Goal: Find specific page/section: Find specific page/section

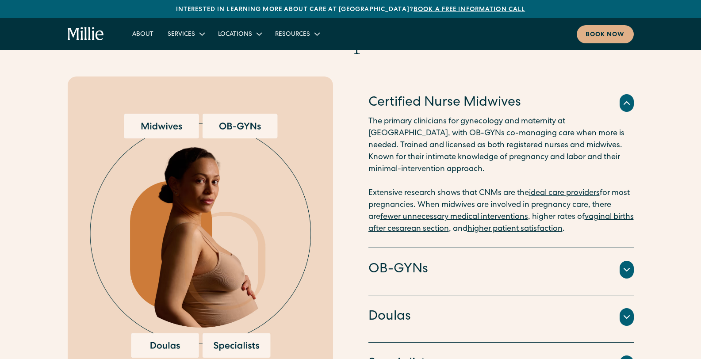
scroll to position [918, 0]
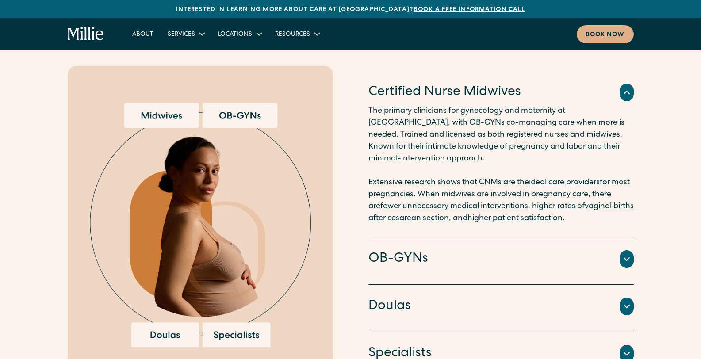
click at [630, 254] on icon at bounding box center [626, 259] width 11 height 11
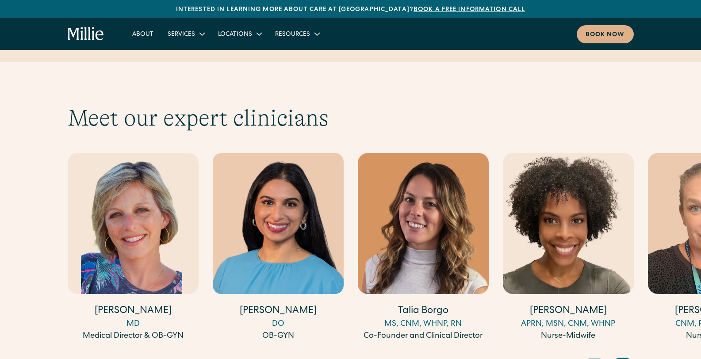
scroll to position [2387, 0]
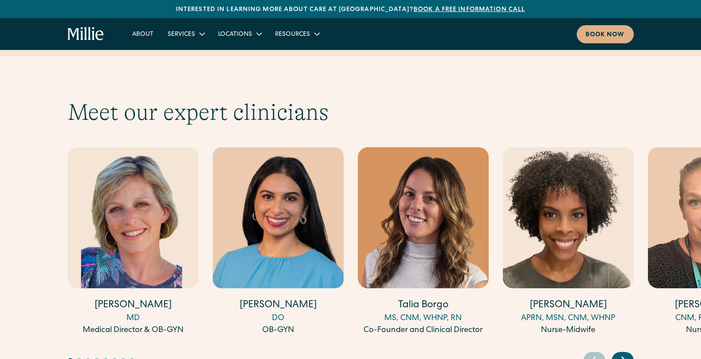
click at [621, 353] on icon "Next slide" at bounding box center [623, 360] width 13 height 14
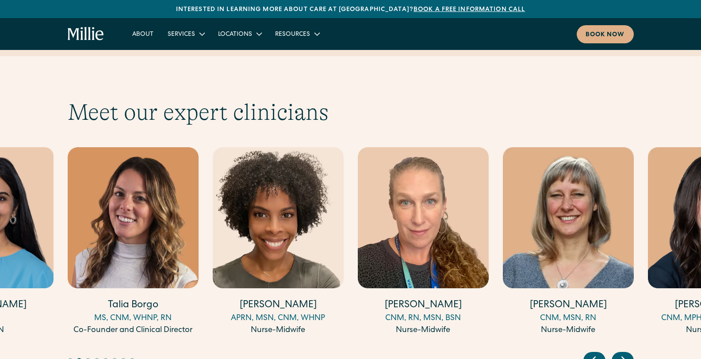
click at [621, 353] on icon "Next slide" at bounding box center [623, 360] width 13 height 14
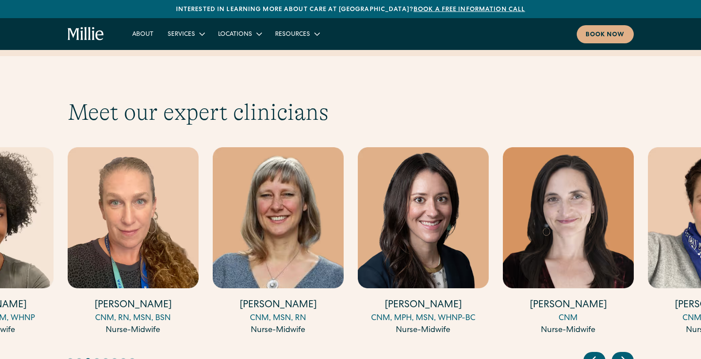
click at [621, 353] on icon "Next slide" at bounding box center [623, 360] width 13 height 14
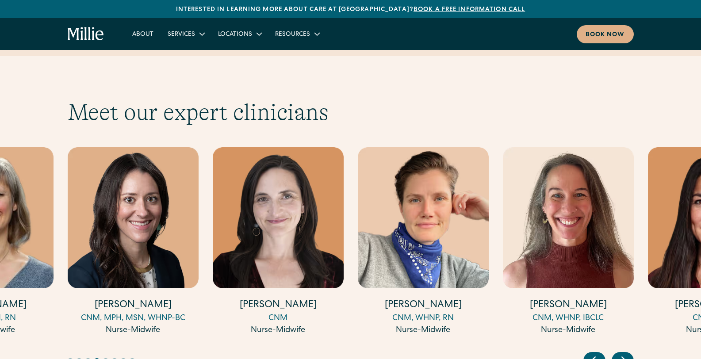
click at [621, 353] on icon "Next slide" at bounding box center [623, 360] width 13 height 14
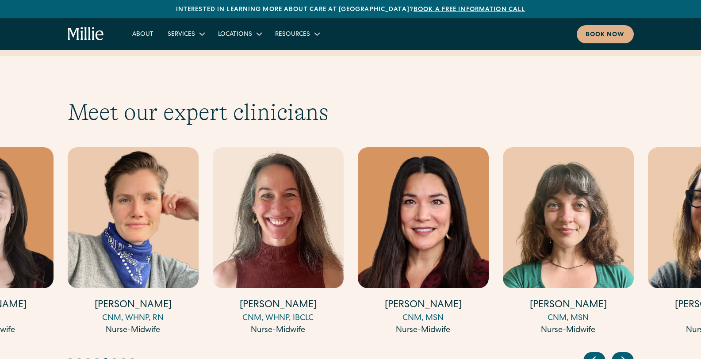
click at [621, 353] on icon "Next slide" at bounding box center [623, 360] width 13 height 14
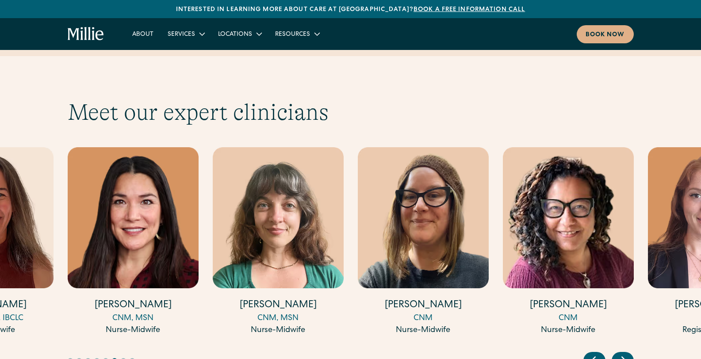
click at [621, 353] on icon "Next slide" at bounding box center [623, 360] width 13 height 14
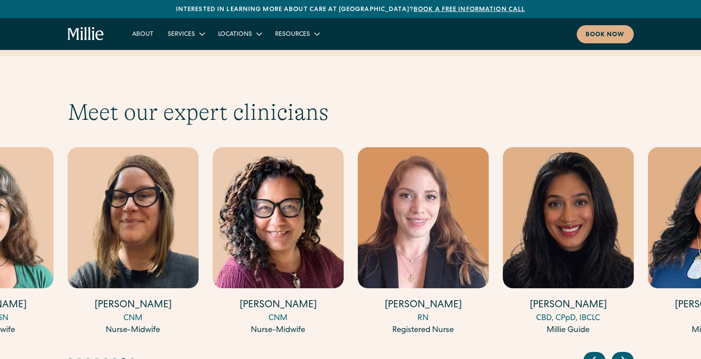
click at [621, 353] on icon "Next slide" at bounding box center [623, 360] width 13 height 14
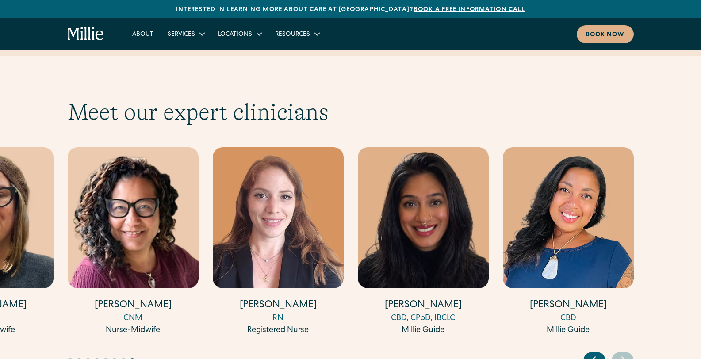
click at [594, 357] on icon "Previous slide" at bounding box center [593, 360] width 4 height 7
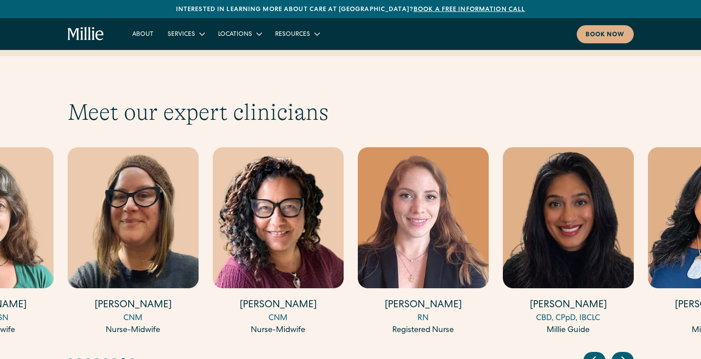
click at [594, 357] on icon "Previous slide" at bounding box center [593, 360] width 4 height 7
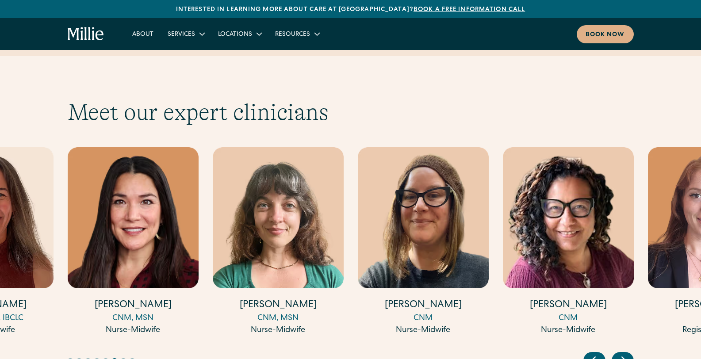
click at [594, 357] on icon "Previous slide" at bounding box center [593, 360] width 4 height 7
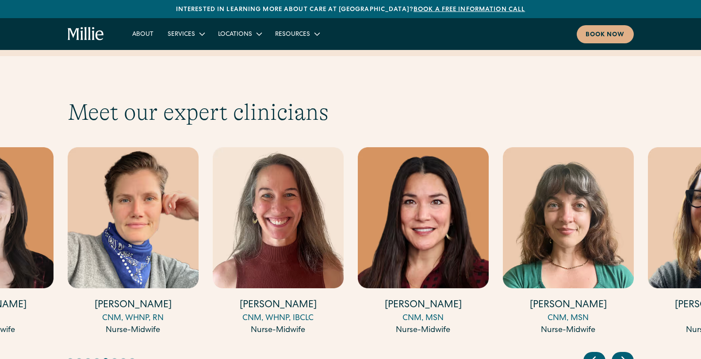
click at [594, 357] on icon "Previous slide" at bounding box center [593, 360] width 4 height 7
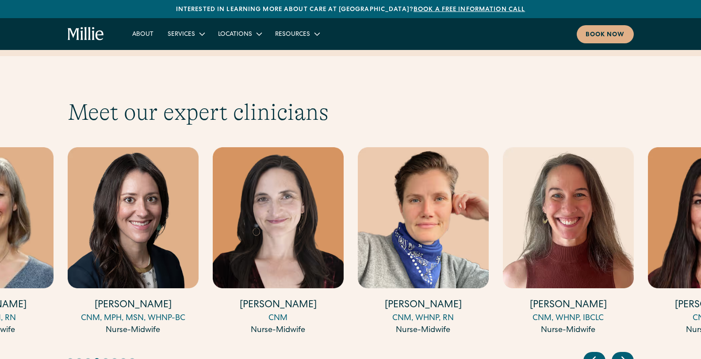
click at [594, 357] on icon "Previous slide" at bounding box center [593, 360] width 4 height 7
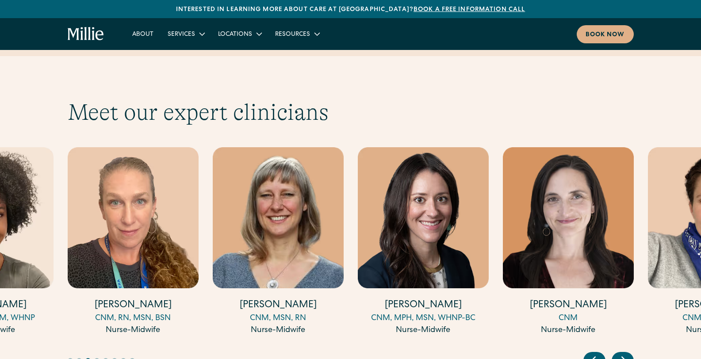
click at [593, 357] on icon "Previous slide" at bounding box center [593, 360] width 4 height 7
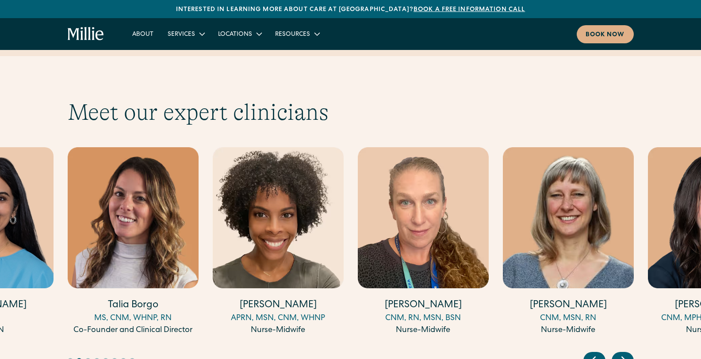
click at [593, 357] on icon "Previous slide" at bounding box center [593, 360] width 4 height 7
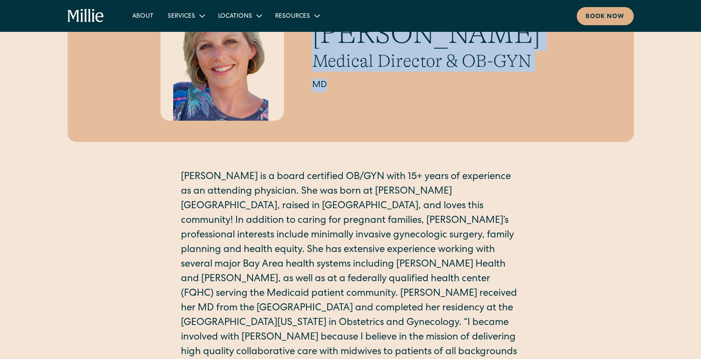
scroll to position [98, 0]
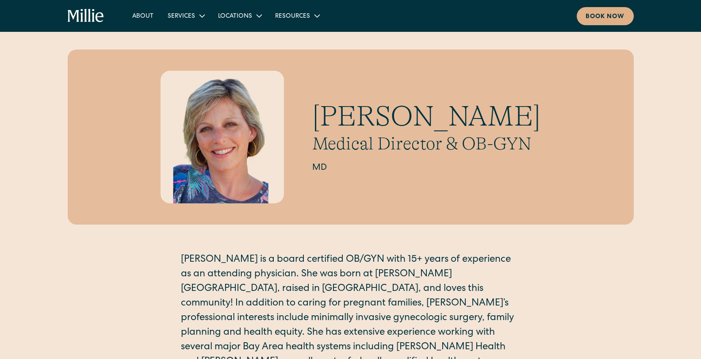
click at [700, 59] on html "Interested in learning more about care at [GEOGRAPHIC_DATA]? Book a free inform…" at bounding box center [350, 168] width 701 height 359
